Goal: Task Accomplishment & Management: Manage account settings

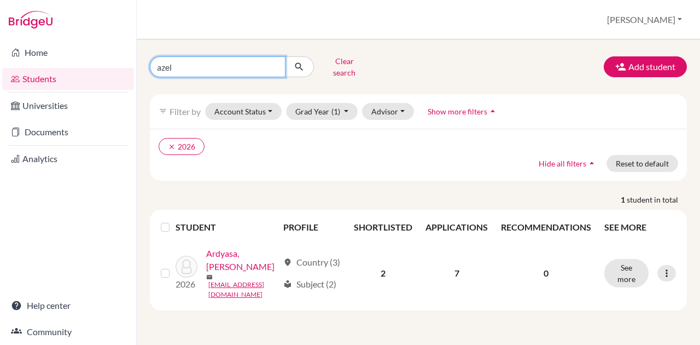
click at [225, 63] on input "azel" at bounding box center [218, 66] width 136 height 21
type input "k"
type input "fathyalika"
click button "submit" at bounding box center [299, 66] width 29 height 21
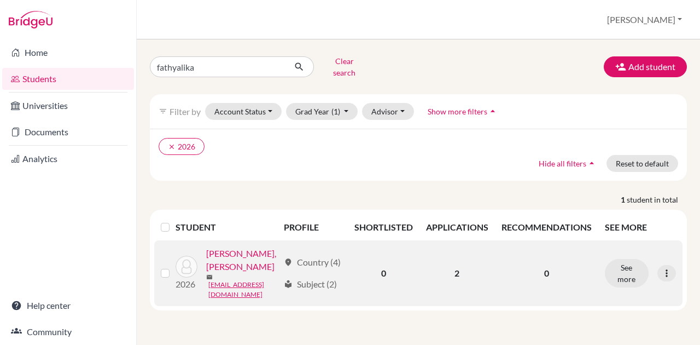
click at [233, 247] on link "[PERSON_NAME], [PERSON_NAME]" at bounding box center [242, 260] width 73 height 26
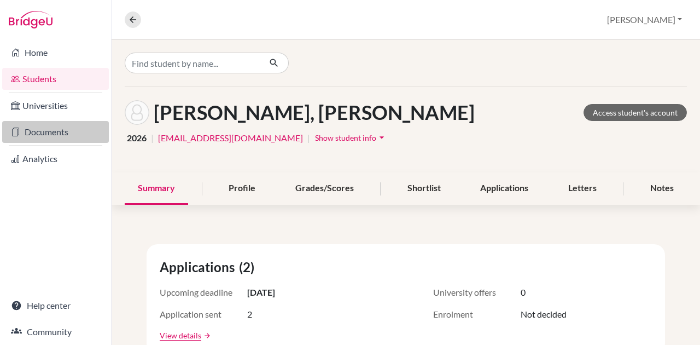
click at [68, 124] on link "Documents" at bounding box center [55, 132] width 107 height 22
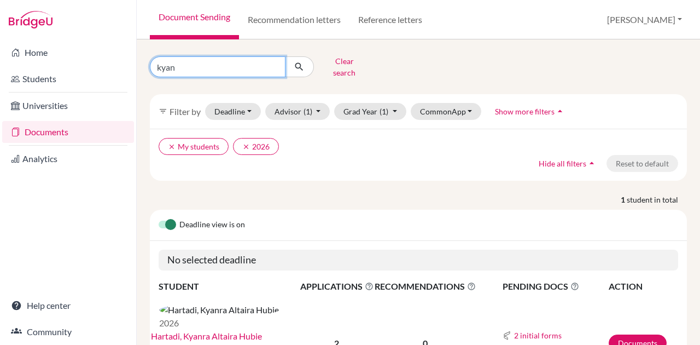
click at [246, 65] on input "kyan" at bounding box center [218, 66] width 136 height 21
type input "fathya"
click button "submit" at bounding box center [299, 66] width 29 height 21
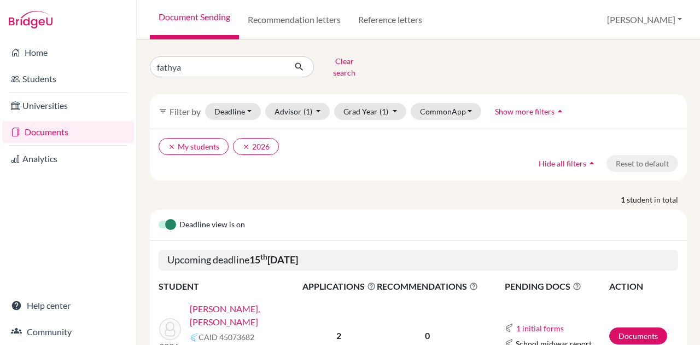
scroll to position [56, 0]
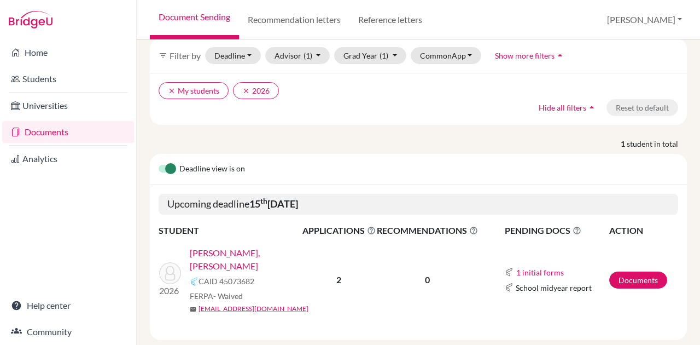
click at [247, 246] on link "Yusuf, Fathyalika Syafinna" at bounding box center [250, 259] width 120 height 26
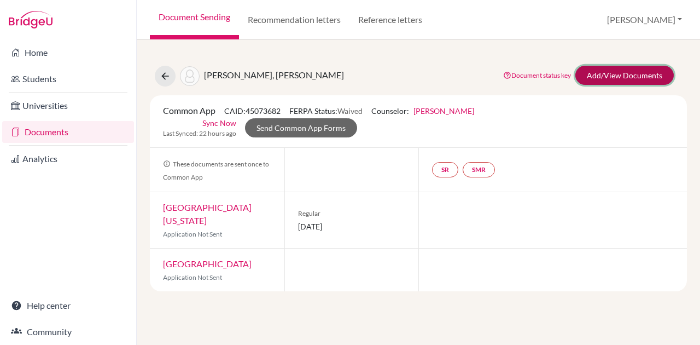
click at [641, 70] on link "Add/View Documents" at bounding box center [624, 75] width 98 height 19
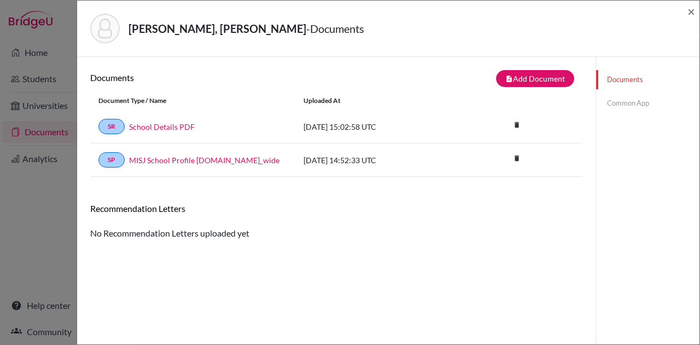
click at [641, 106] on link "Common App" at bounding box center [647, 103] width 103 height 19
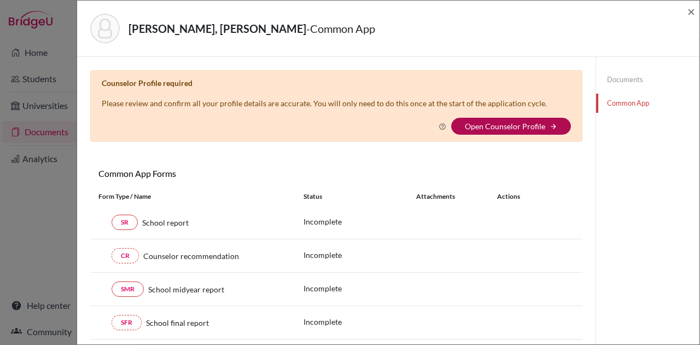
click at [494, 123] on link "Open Counselor Profile" at bounding box center [505, 125] width 80 height 9
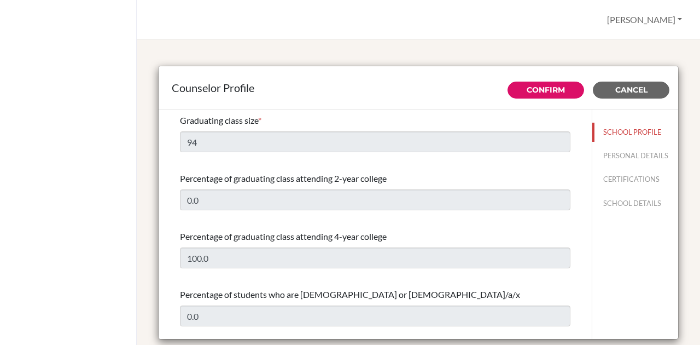
select select "0"
select select "310072"
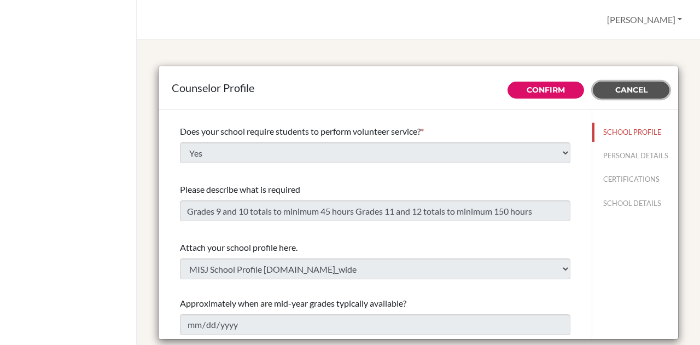
click at [611, 83] on button "Cancel" at bounding box center [631, 89] width 77 height 17
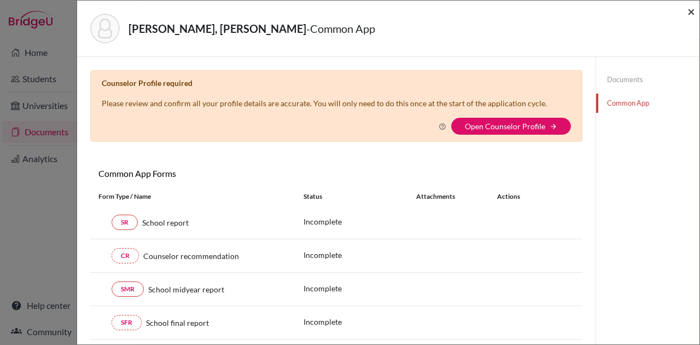
click at [693, 14] on span "×" at bounding box center [691, 11] width 8 height 16
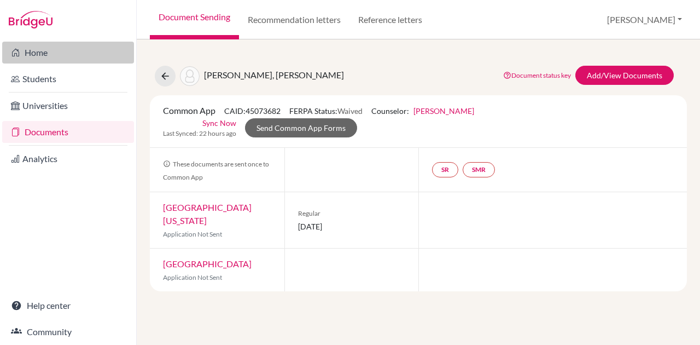
click at [81, 50] on link "Home" at bounding box center [68, 53] width 132 height 22
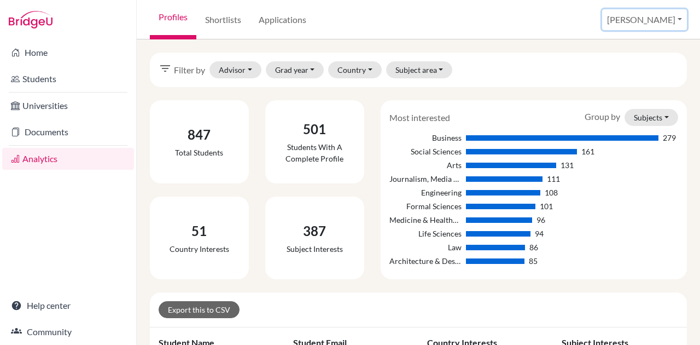
click at [678, 18] on button "[PERSON_NAME]" at bounding box center [644, 19] width 85 height 21
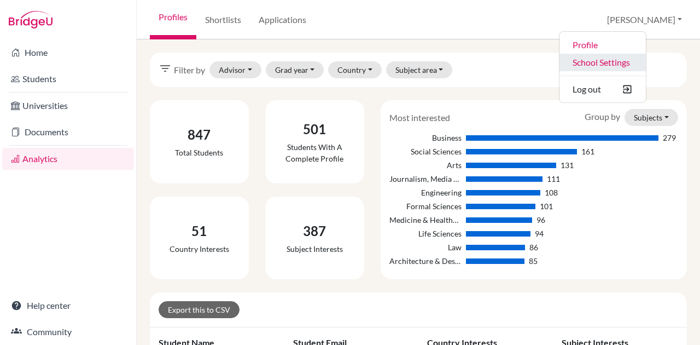
click at [646, 61] on link "School Settings" at bounding box center [602, 62] width 86 height 17
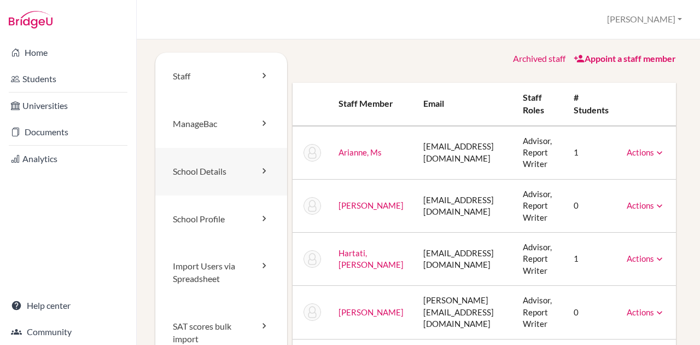
click at [216, 173] on link "School Details" at bounding box center [221, 172] width 132 height 48
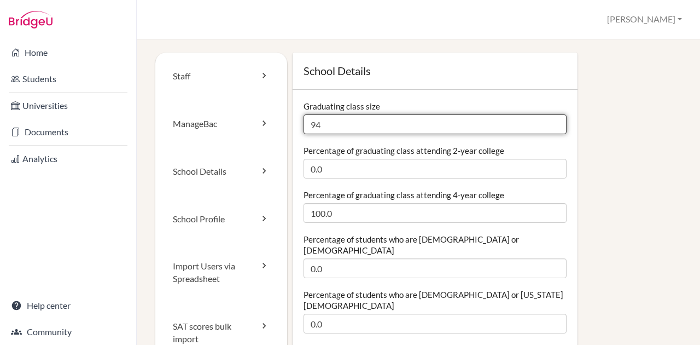
click at [375, 125] on input "94" at bounding box center [434, 124] width 263 height 20
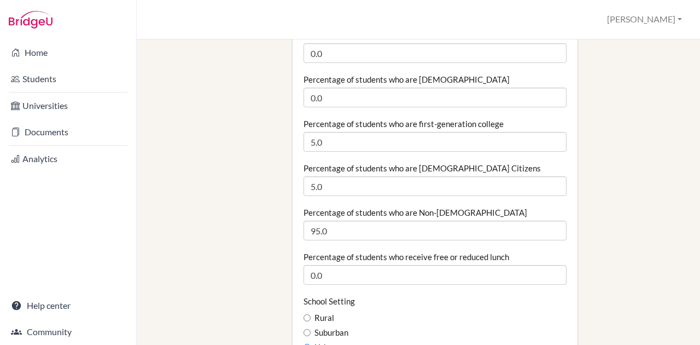
scroll to position [422, 0]
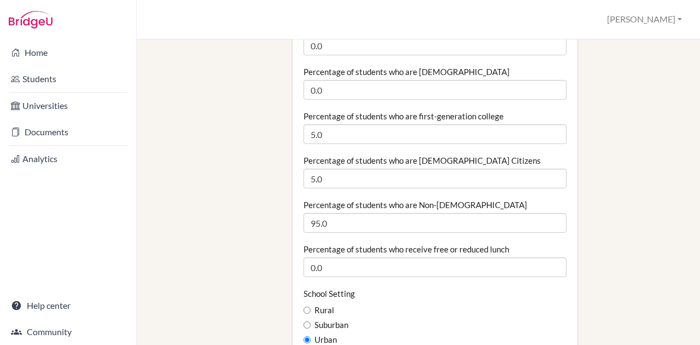
type input "82"
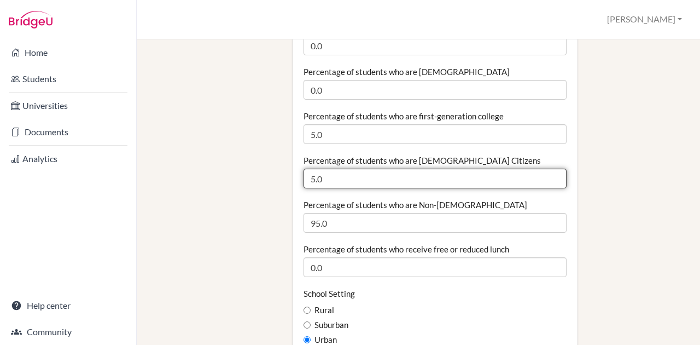
click at [468, 168] on input "5.0" at bounding box center [434, 178] width 263 height 20
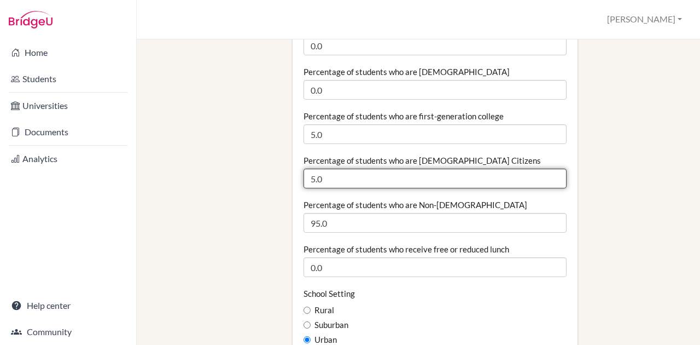
click at [468, 168] on input "5.0" at bounding box center [434, 178] width 263 height 20
type input "0"
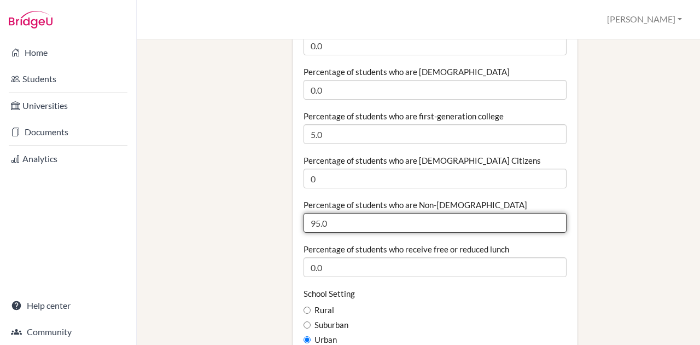
click at [425, 213] on input "95.0" at bounding box center [434, 223] width 263 height 20
type input "100"
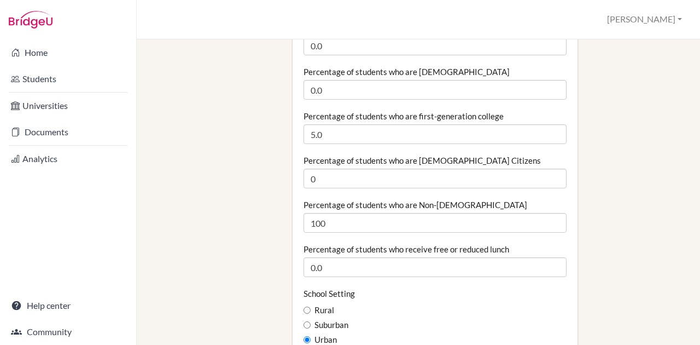
click at [421, 288] on div "School Setting Rural Suburban Urban" at bounding box center [434, 317] width 263 height 58
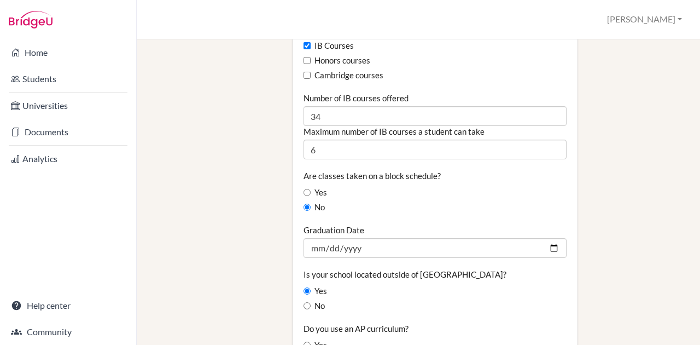
scroll to position [783, 0]
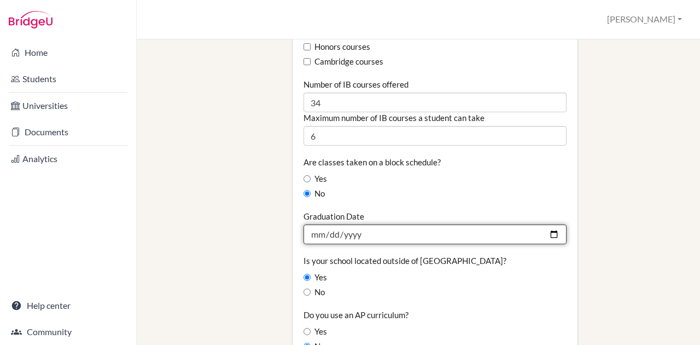
click at [556, 224] on input "2025-06-09" at bounding box center [434, 234] width 263 height 20
click at [553, 224] on input "2025-06-09" at bounding box center [434, 234] width 263 height 20
type input "[DATE]"
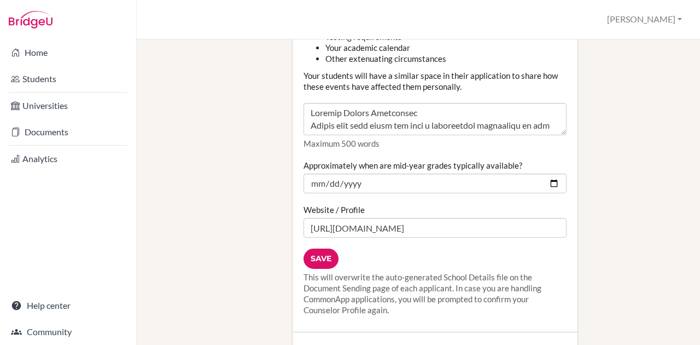
scroll to position [1416, 0]
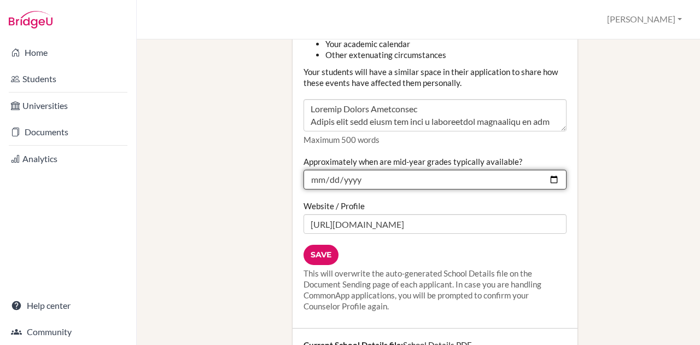
click at [551, 170] on input "2024-12-11" at bounding box center [434, 180] width 263 height 20
type input "[DATE]"
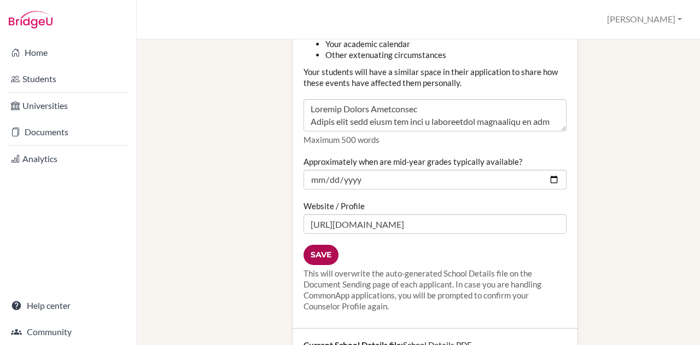
click at [329, 244] on input "Save" at bounding box center [320, 254] width 35 height 20
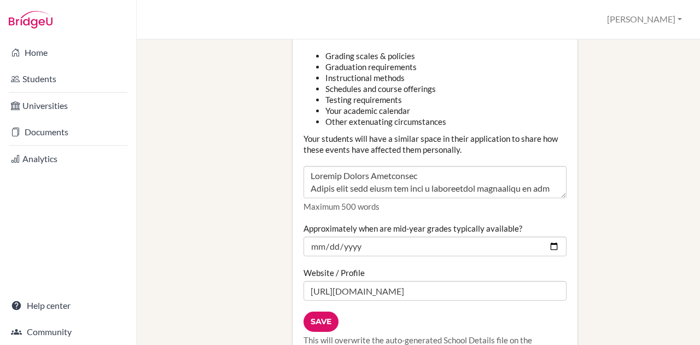
scroll to position [1604, 0]
